Goal: Communication & Community: Answer question/provide support

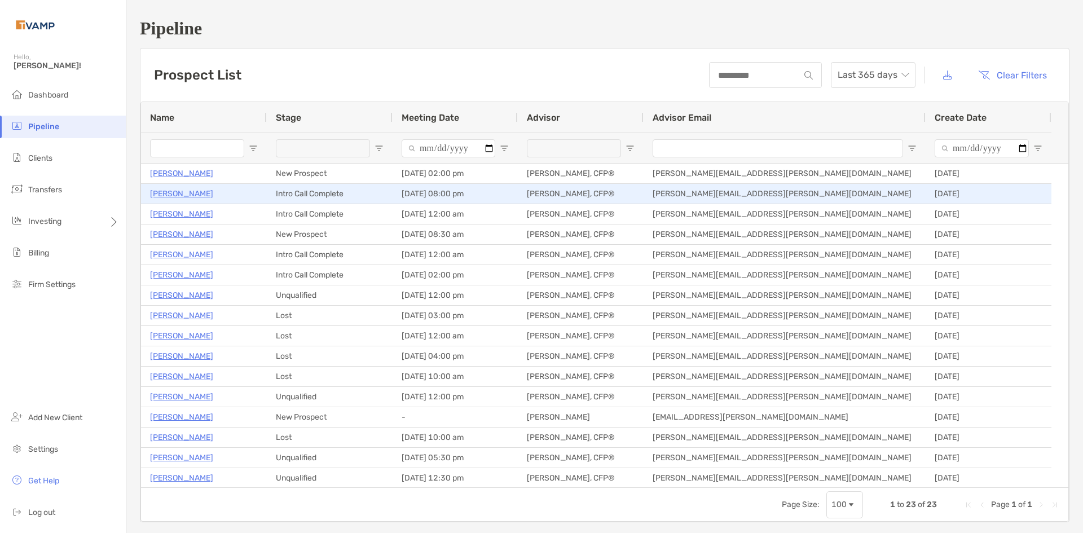
click at [179, 197] on p "[PERSON_NAME]" at bounding box center [181, 194] width 63 height 14
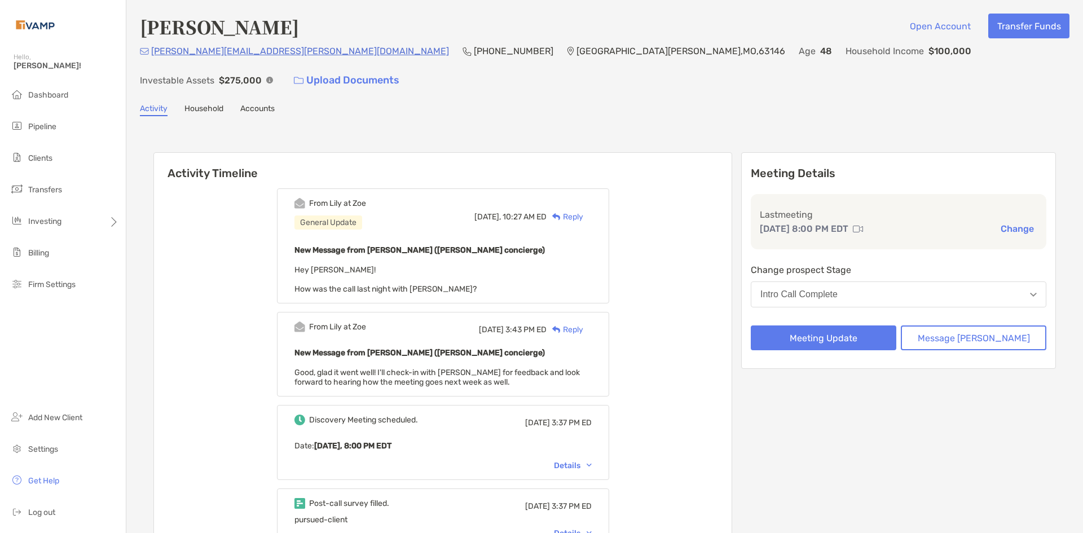
click at [583, 211] on div "Reply" at bounding box center [564, 217] width 37 height 12
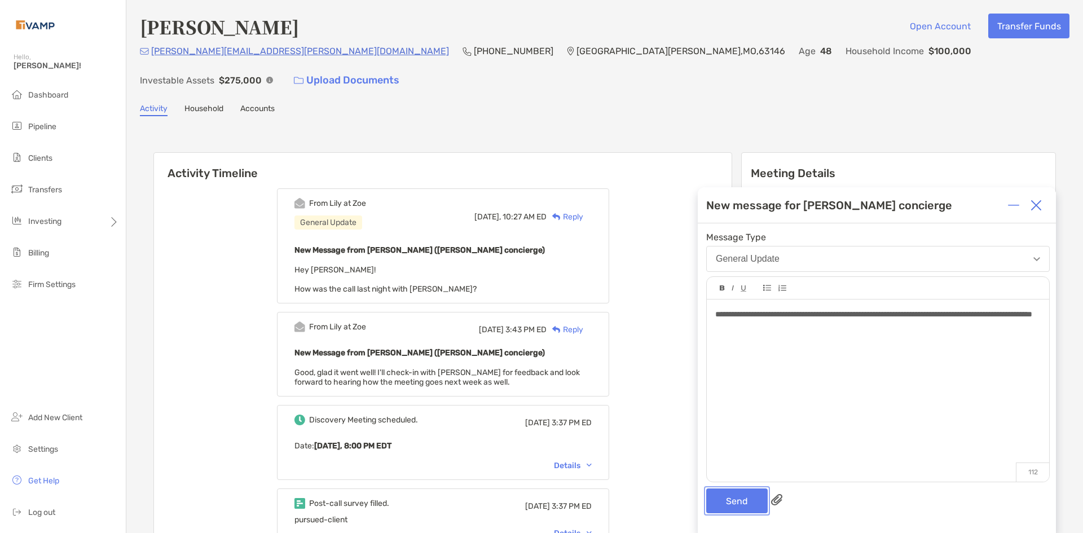
click at [722, 496] on button "Send" at bounding box center [736, 500] width 61 height 25
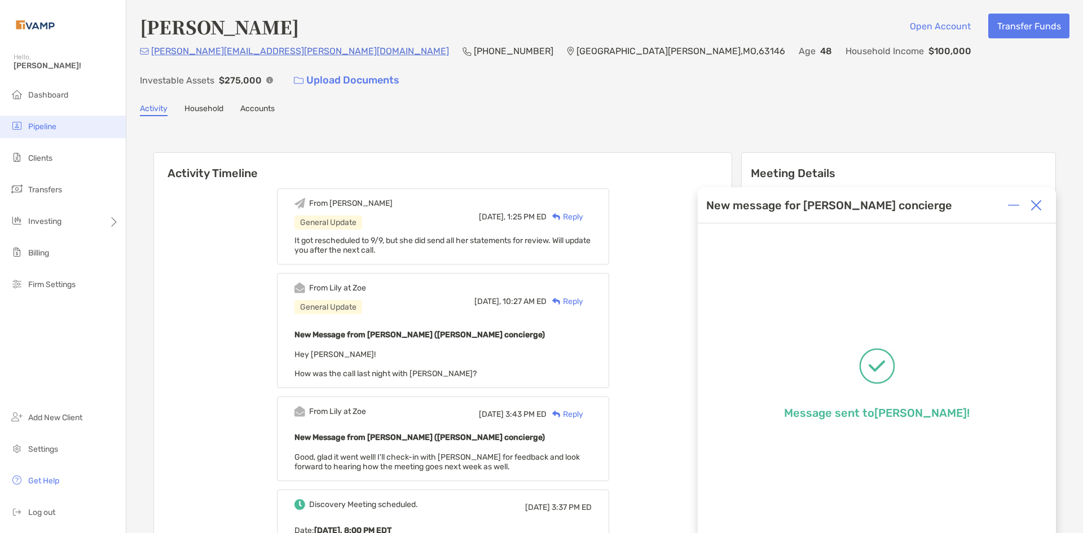
click at [65, 129] on li "Pipeline" at bounding box center [63, 127] width 126 height 23
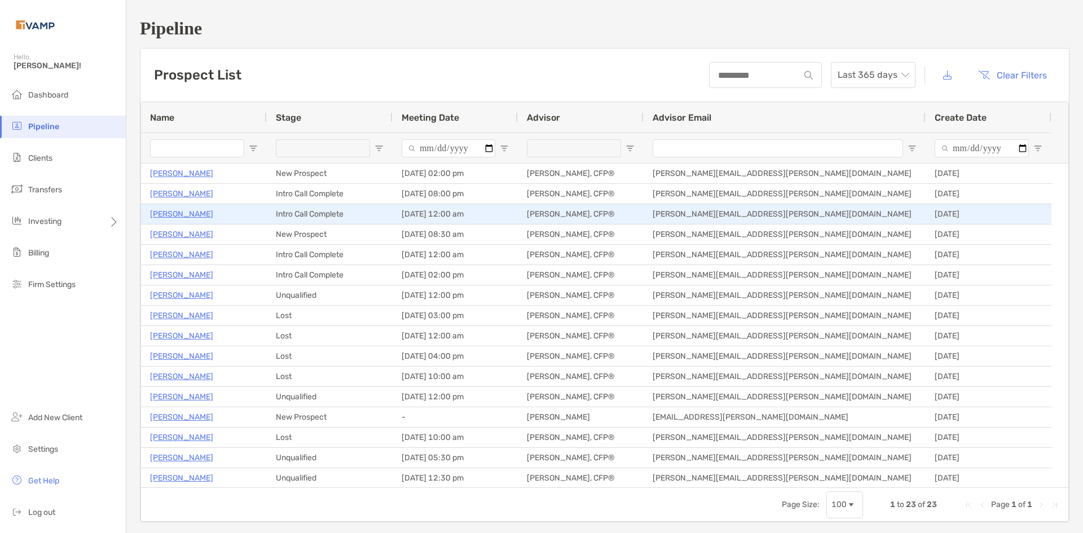
click at [191, 219] on p "[PERSON_NAME]" at bounding box center [181, 214] width 63 height 14
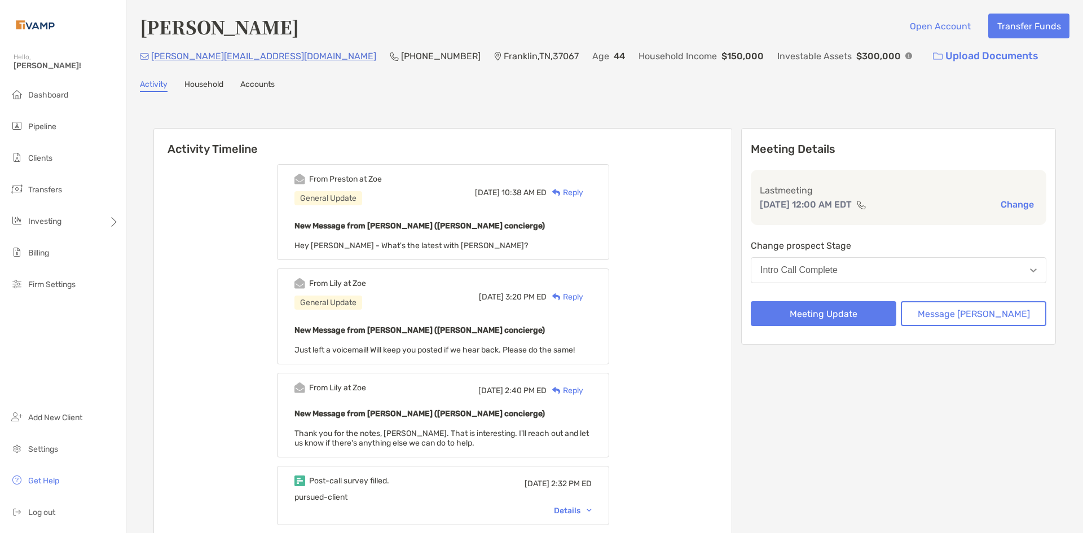
click at [582, 191] on div "Reply" at bounding box center [564, 193] width 37 height 12
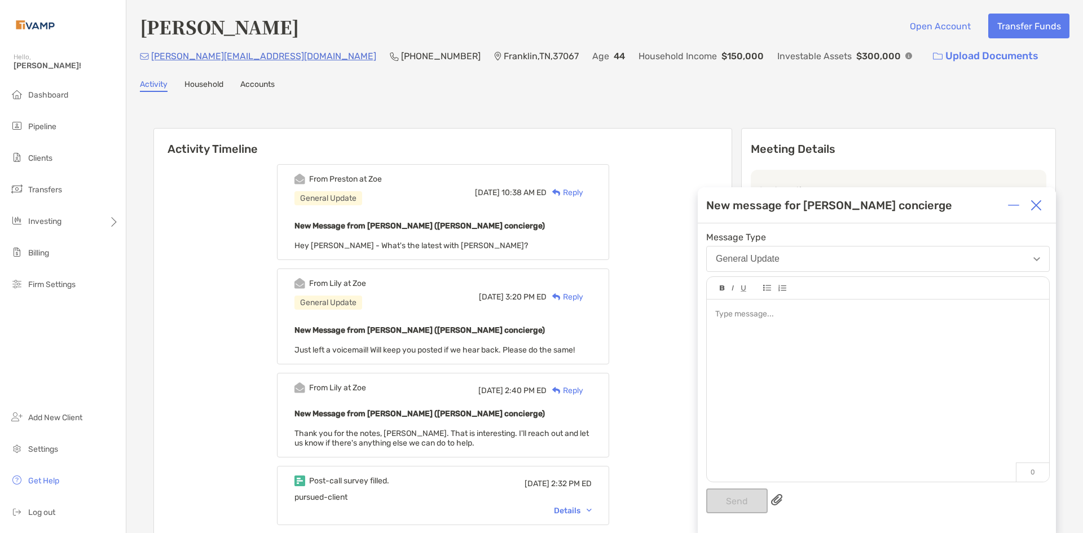
click at [838, 338] on div at bounding box center [877, 384] width 342 height 171
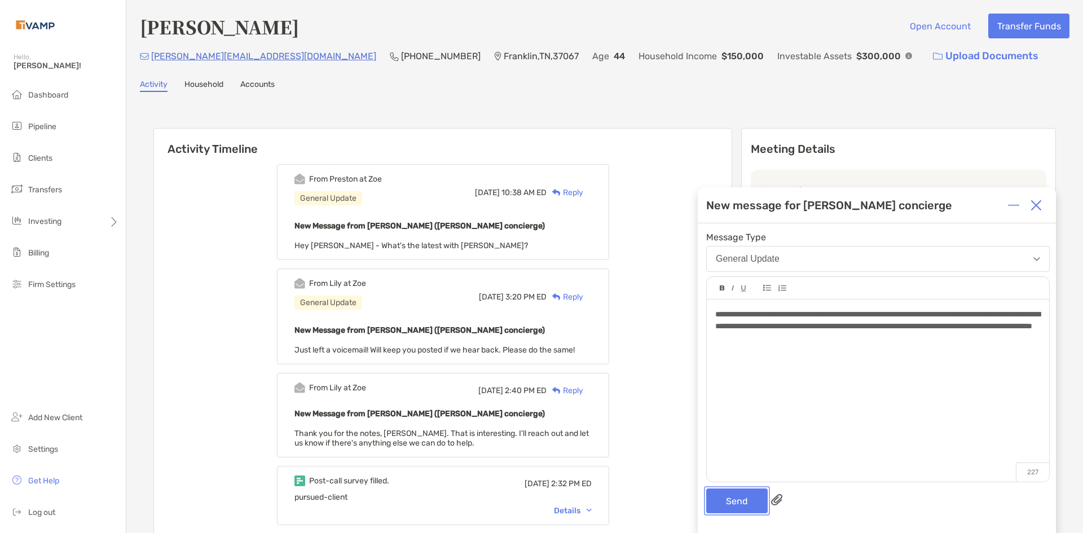
click at [742, 507] on button "Send" at bounding box center [736, 500] width 61 height 25
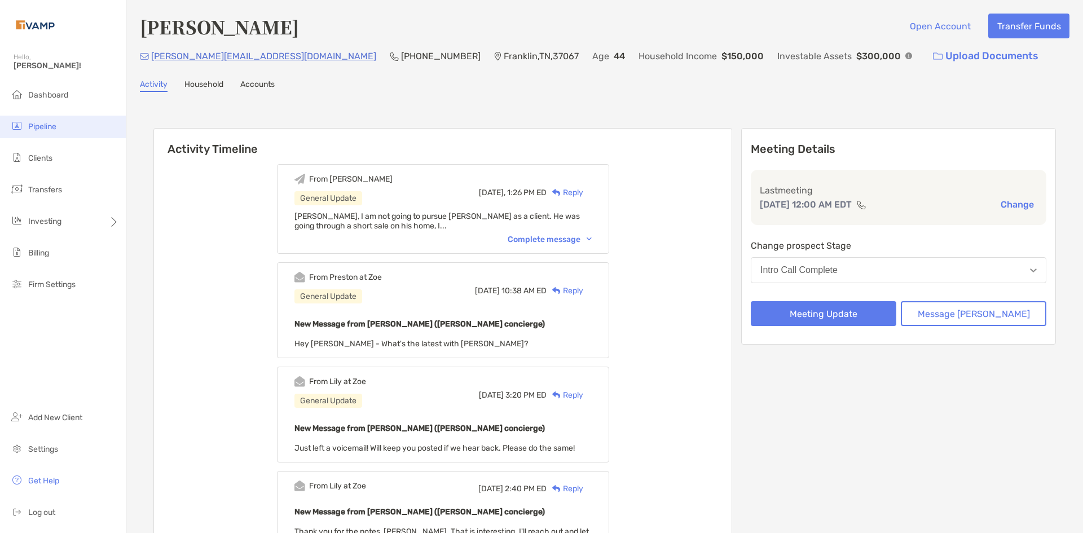
click at [59, 123] on li "Pipeline" at bounding box center [63, 127] width 126 height 23
